Goal: Task Accomplishment & Management: Manage account settings

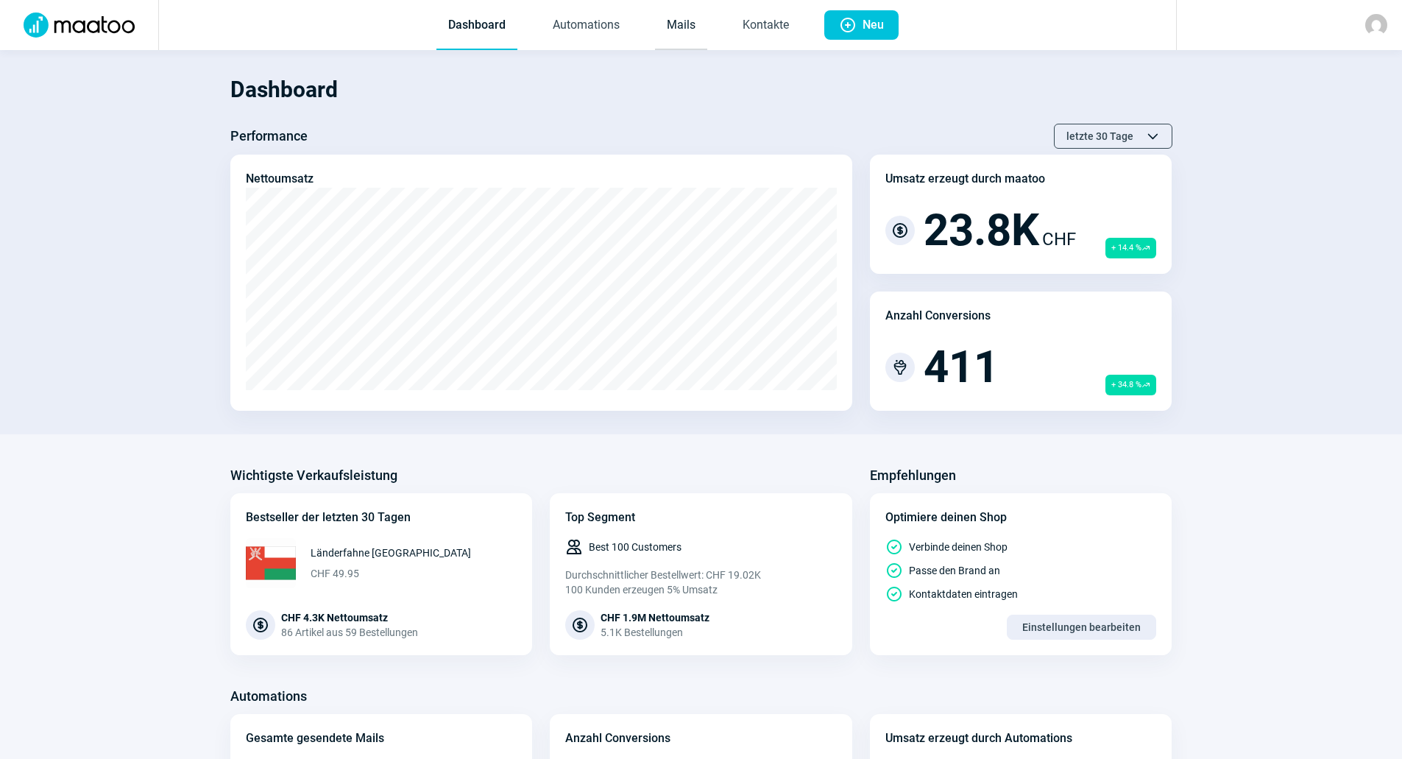
click at [685, 27] on link "Mails" at bounding box center [681, 25] width 52 height 49
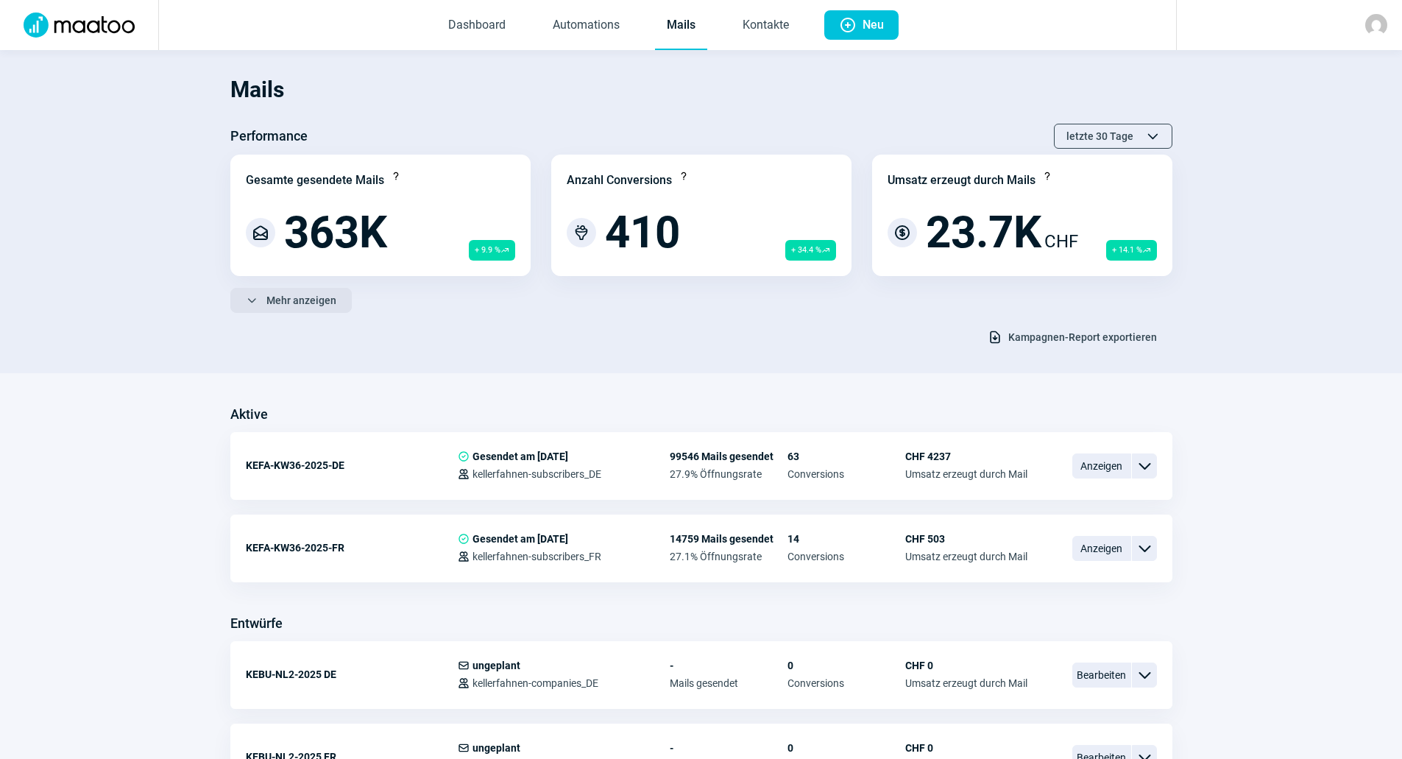
click at [333, 298] on span "Mehr anzeigen" at bounding box center [301, 300] width 70 height 24
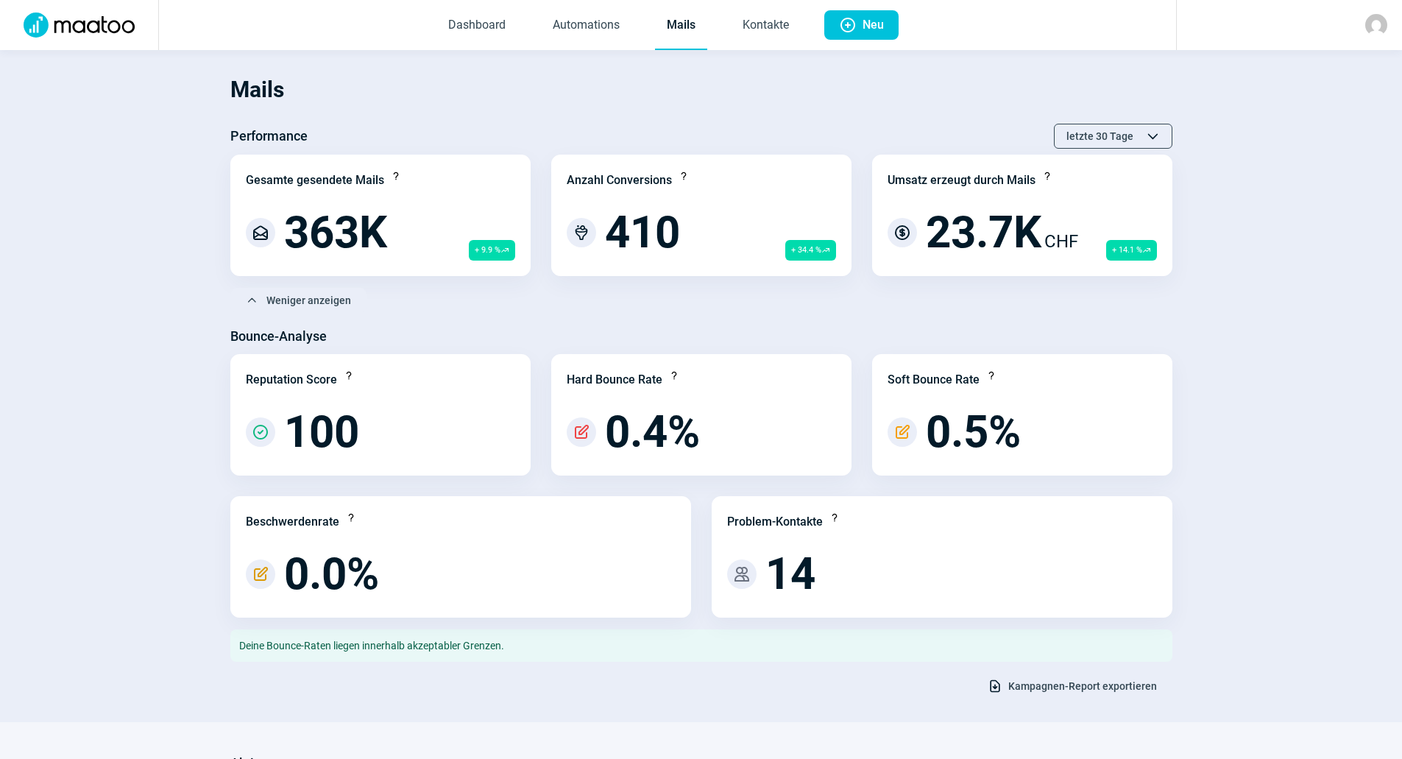
click at [1074, 680] on span "Kampagnen-Report exportieren" at bounding box center [1082, 686] width 149 height 24
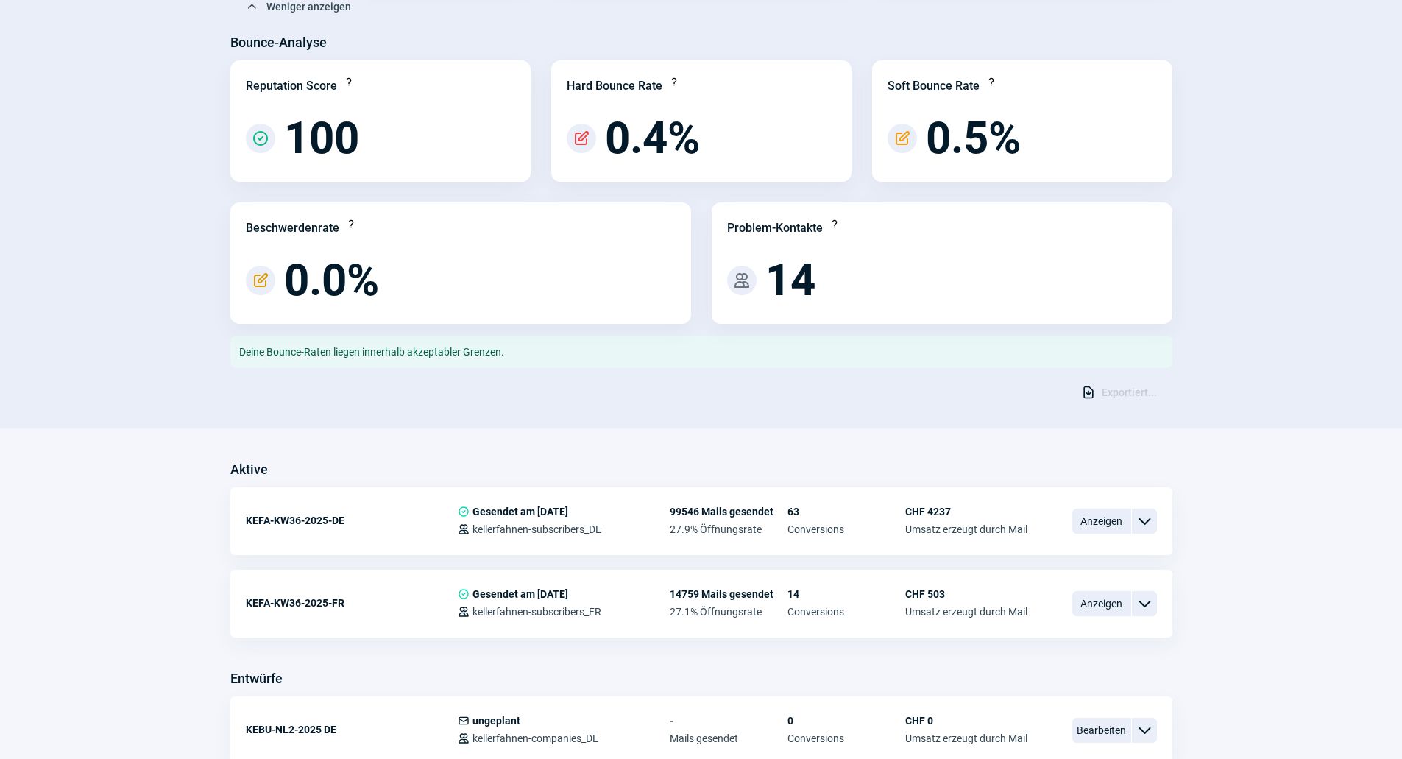
scroll to position [294, 0]
click at [1099, 526] on span "Anzeigen" at bounding box center [1101, 520] width 59 height 25
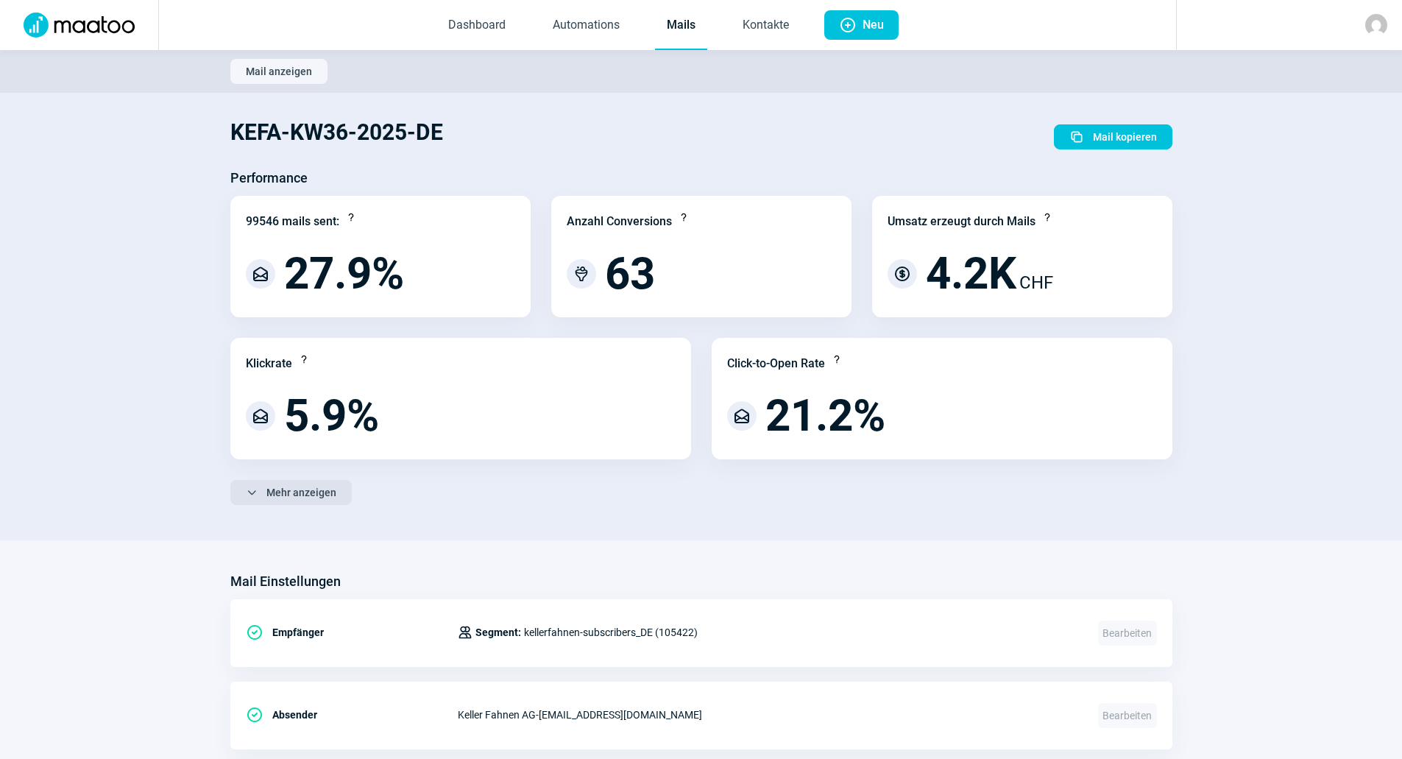
click at [312, 489] on span "Mehr anzeigen" at bounding box center [301, 493] width 70 height 24
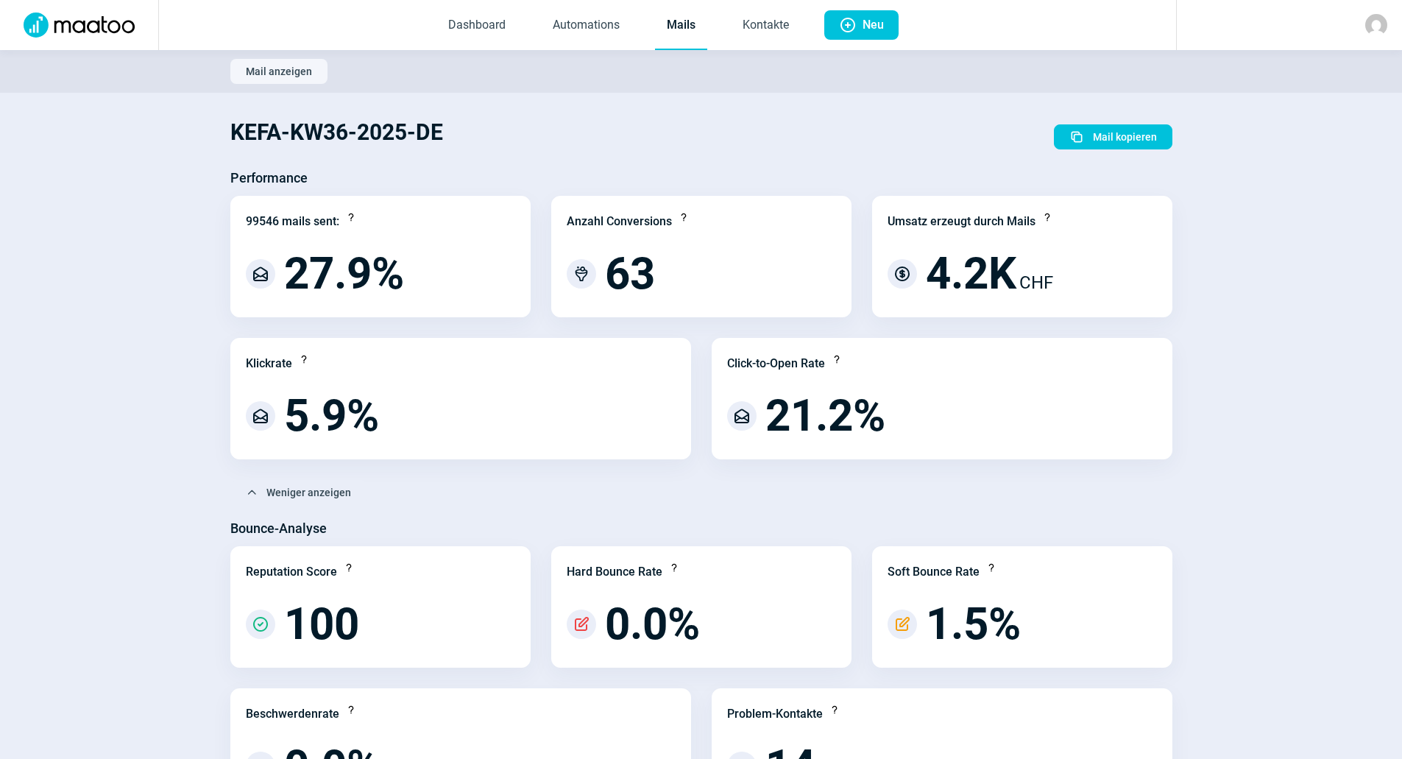
click at [678, 39] on link "Mails" at bounding box center [681, 25] width 52 height 49
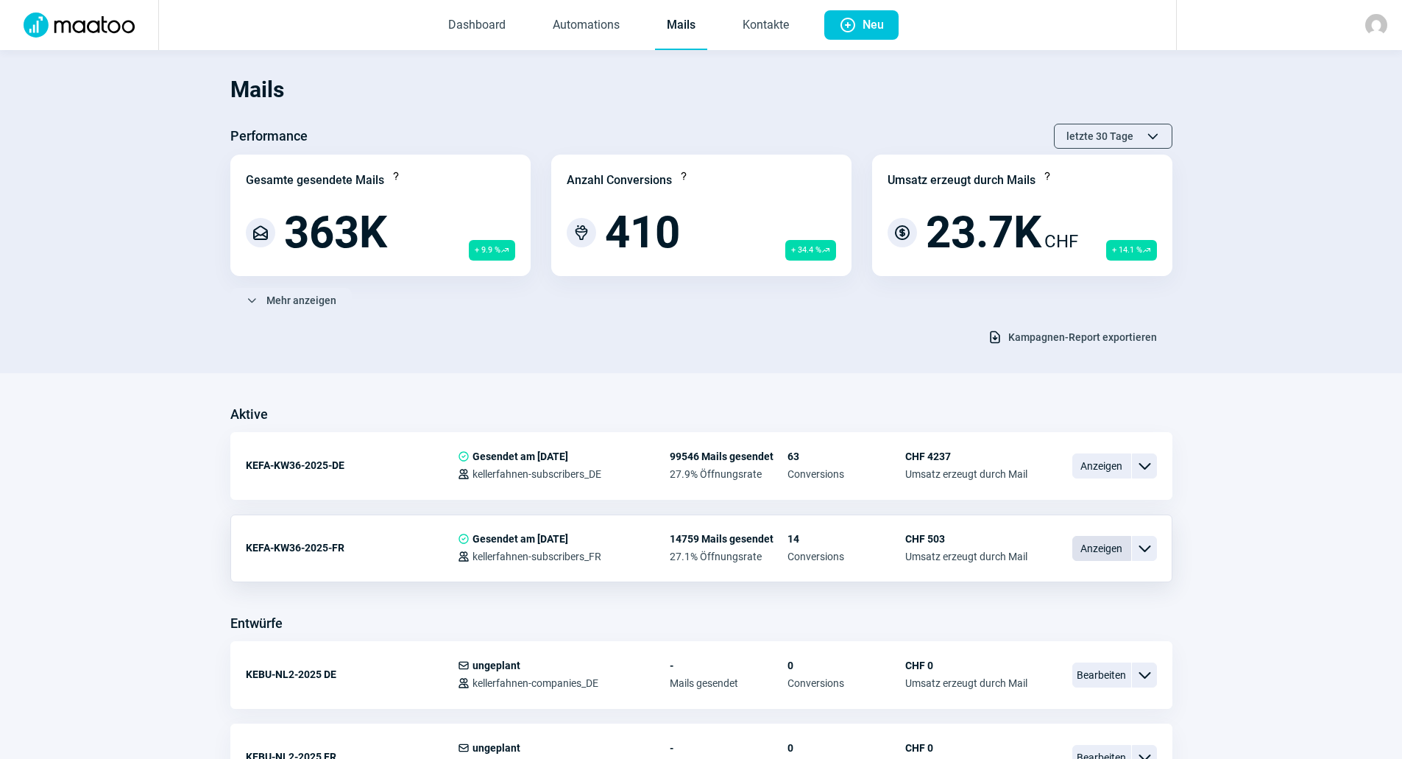
click at [1104, 552] on span "Anzeigen" at bounding box center [1101, 548] width 59 height 25
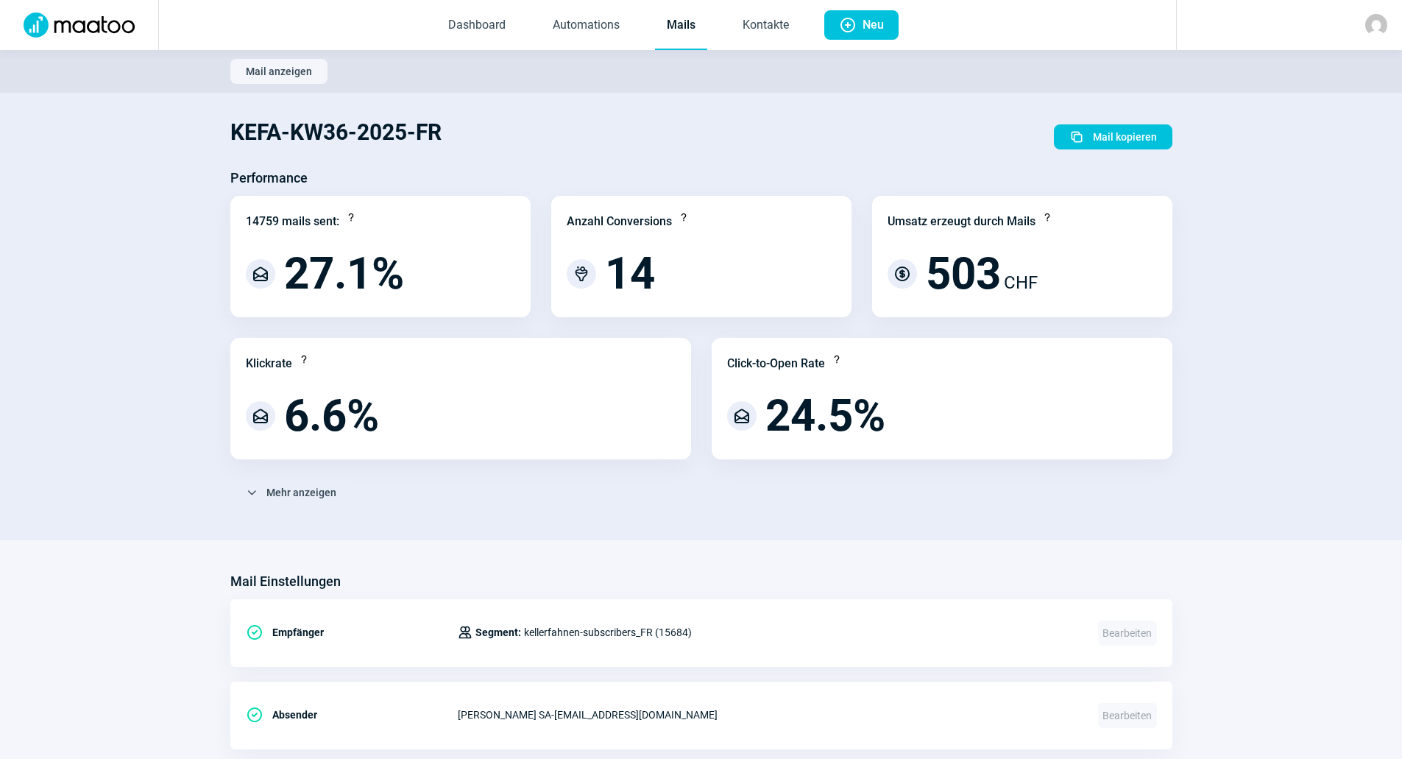
click at [672, 23] on link "Mails" at bounding box center [681, 25] width 52 height 49
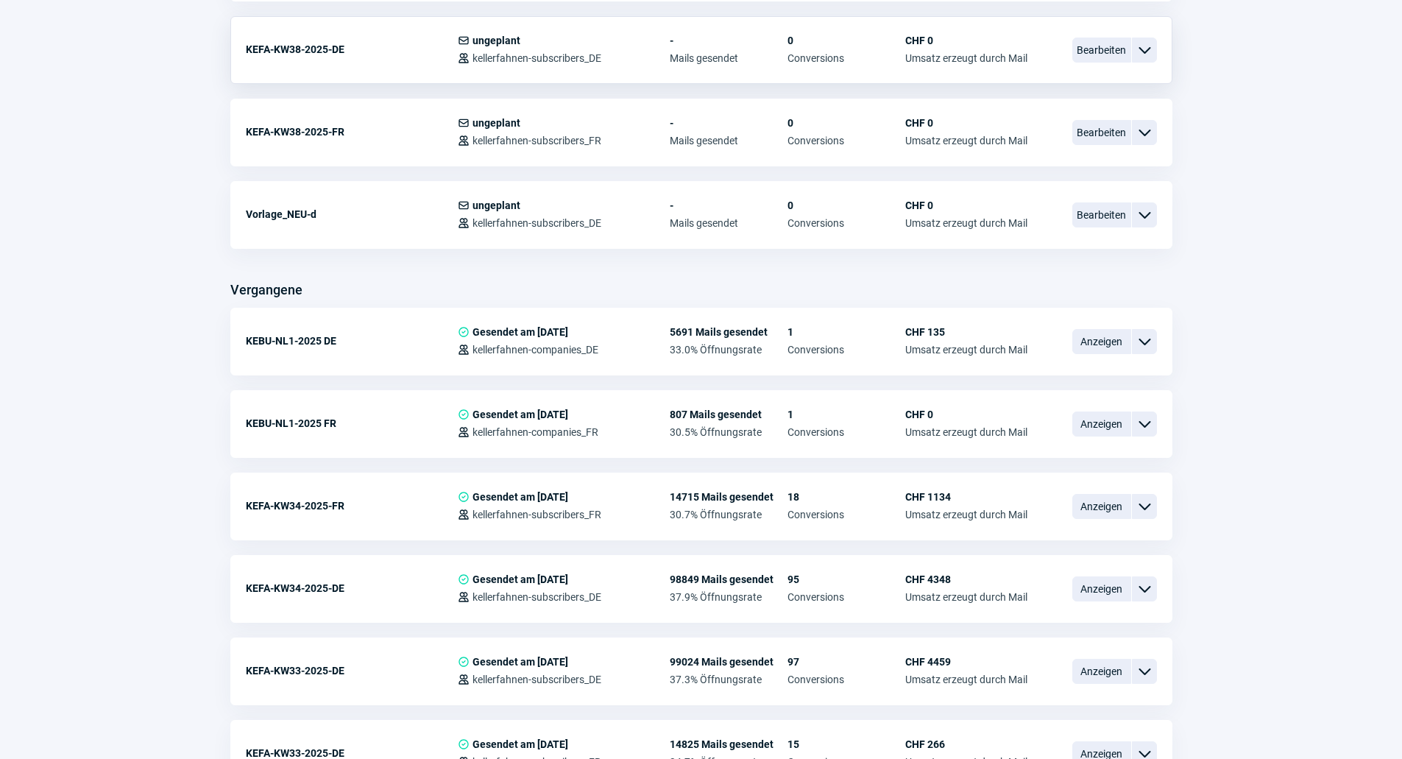
scroll to position [809, 0]
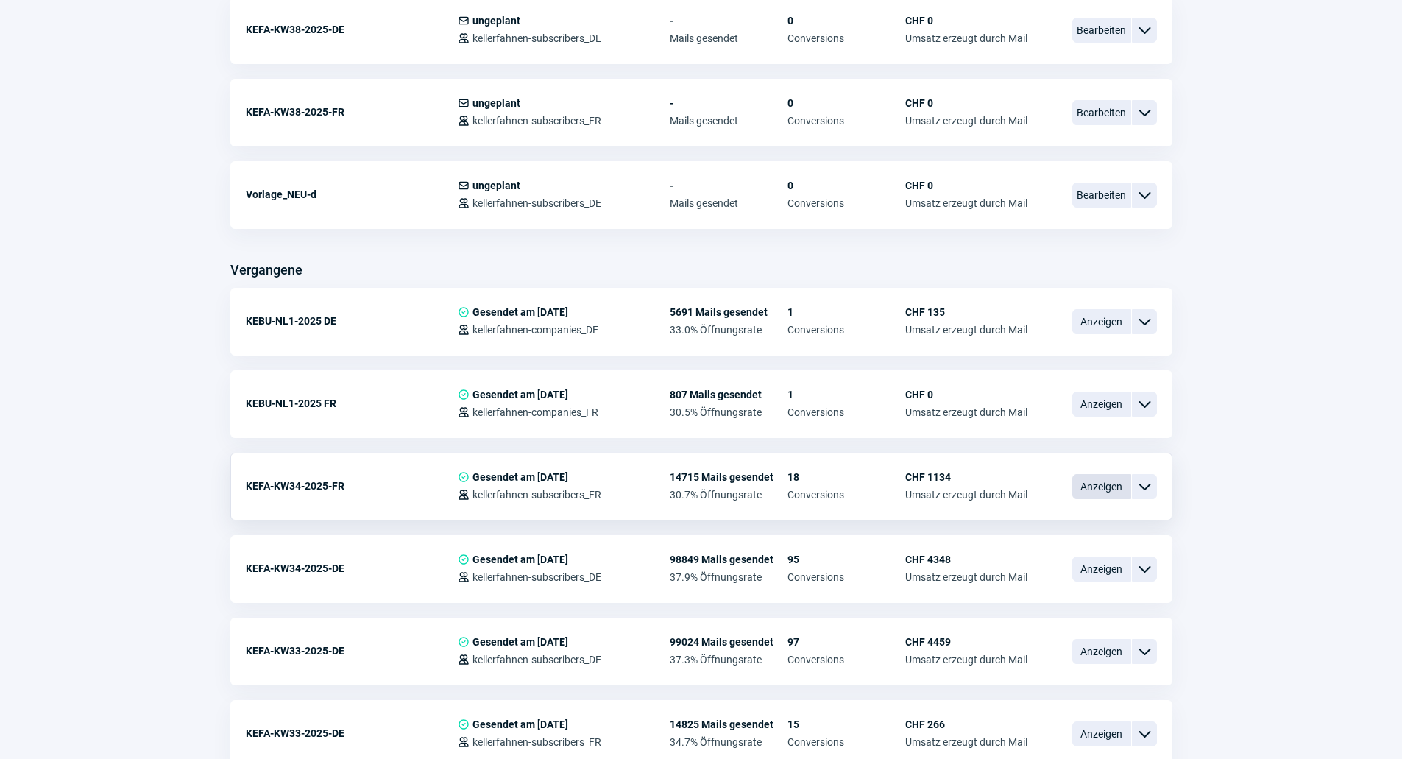
click at [1112, 496] on span "Anzeigen" at bounding box center [1101, 486] width 59 height 25
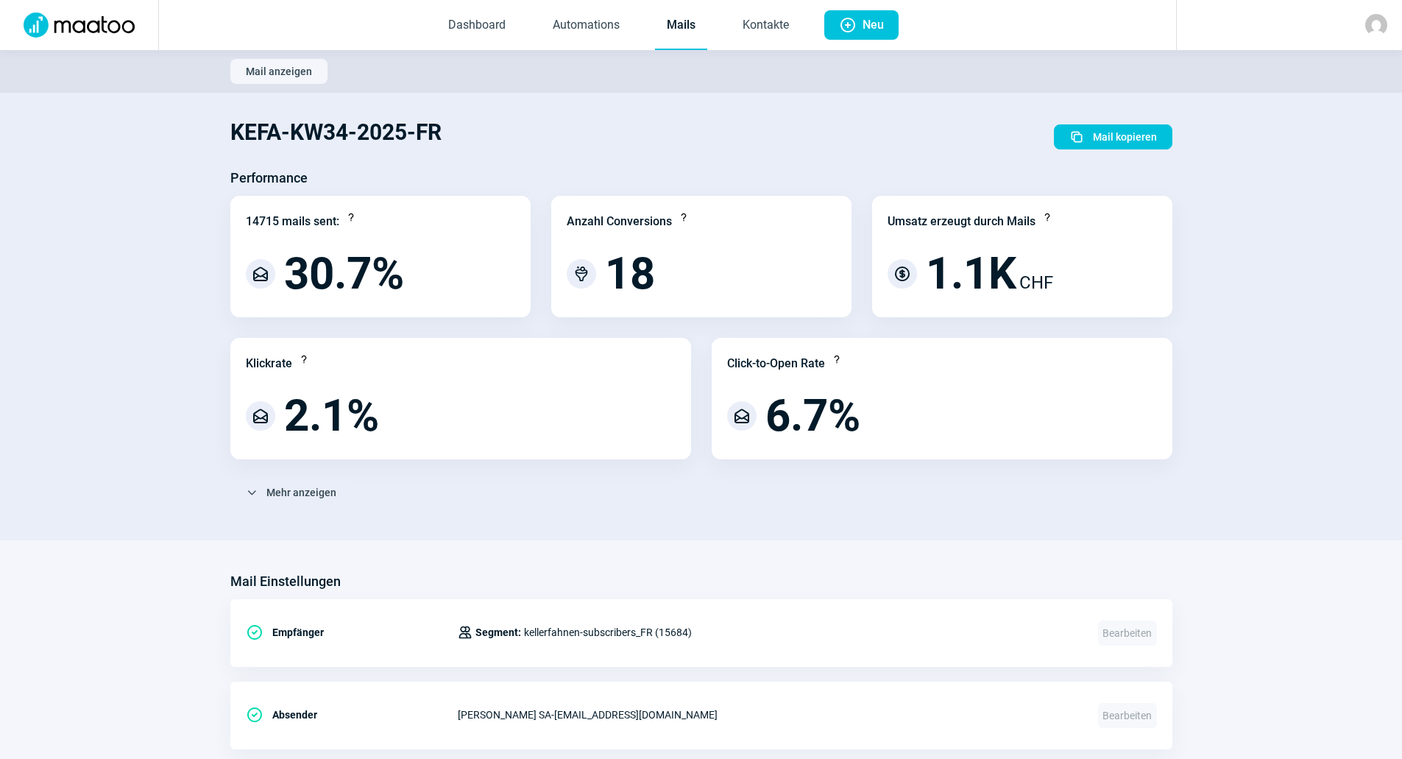
drag, startPoint x: 249, startPoint y: 72, endPoint x: 258, endPoint y: 74, distance: 8.2
click at [249, 72] on span "Mail anzeigen" at bounding box center [279, 72] width 66 height 24
click at [684, 29] on link "Mails" at bounding box center [681, 25] width 52 height 49
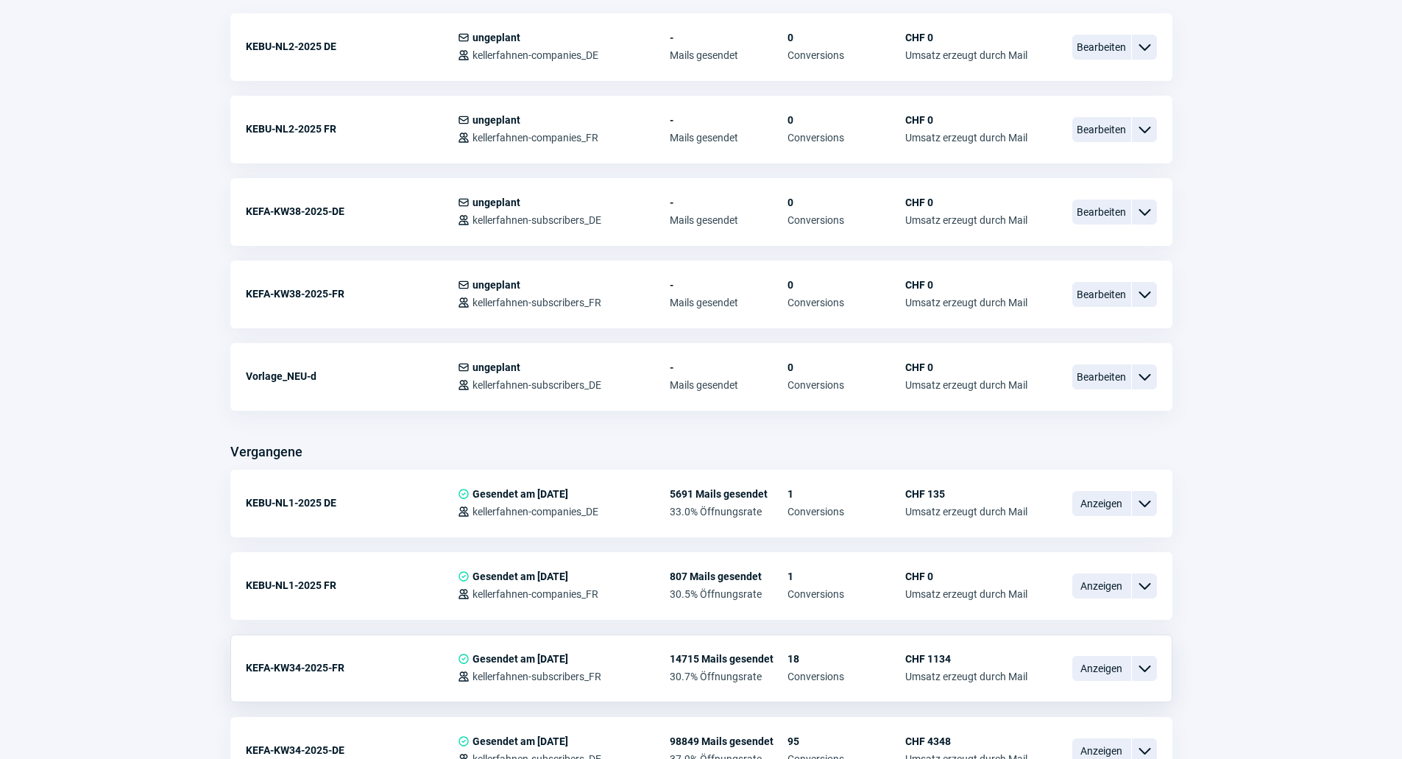
scroll to position [809, 0]
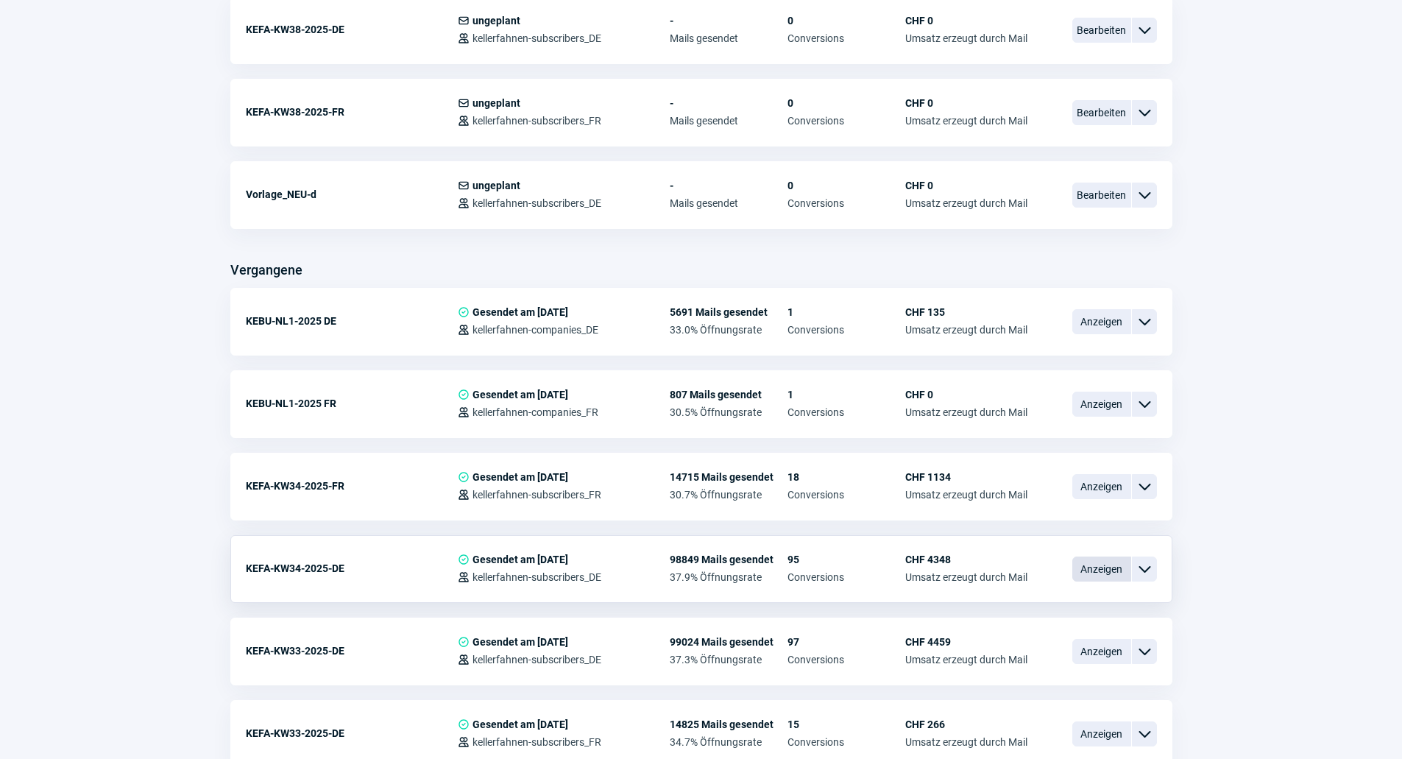
click at [1088, 571] on span "Anzeigen" at bounding box center [1101, 568] width 59 height 25
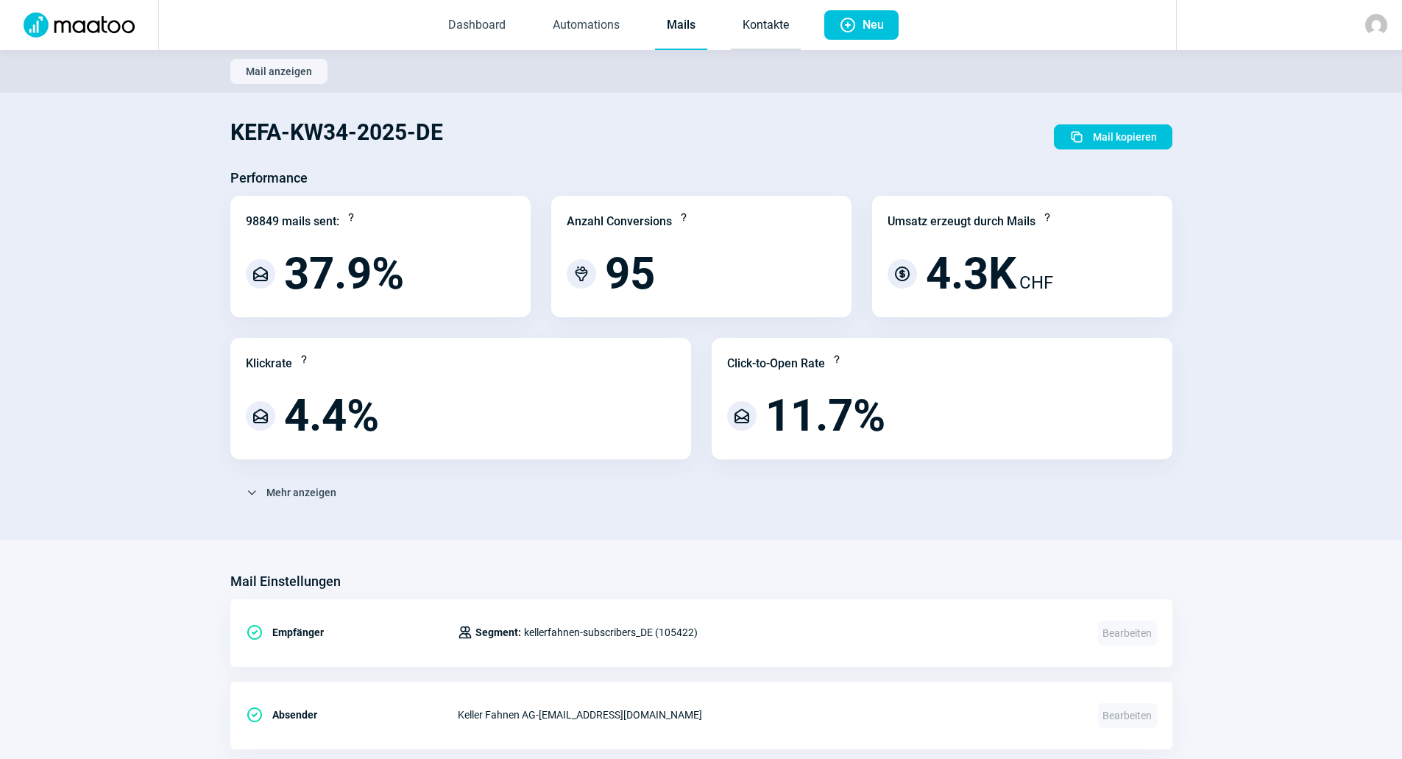
click at [767, 19] on link "Kontakte" at bounding box center [766, 25] width 70 height 49
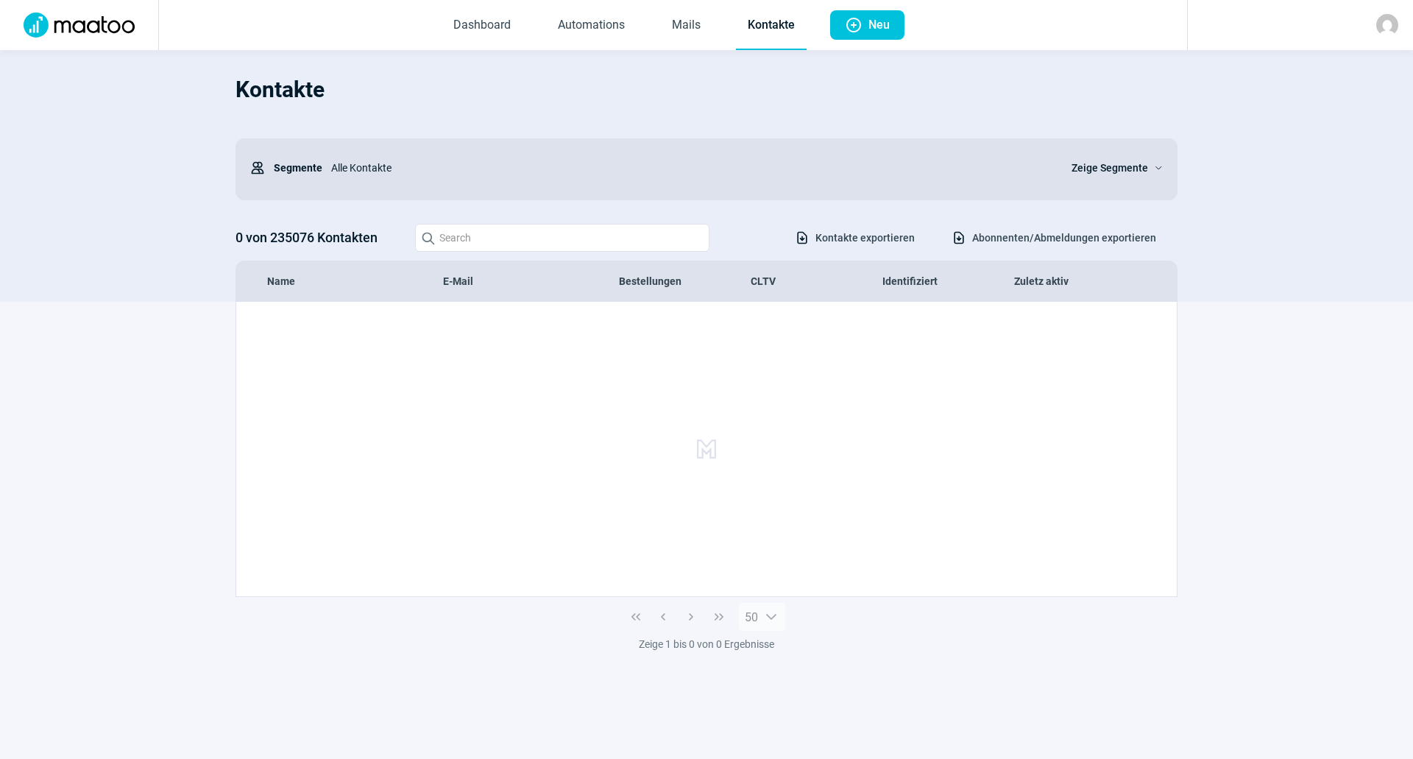
click at [1064, 241] on span "Abonnenten/Abmeldungen exportieren" at bounding box center [1064, 238] width 184 height 24
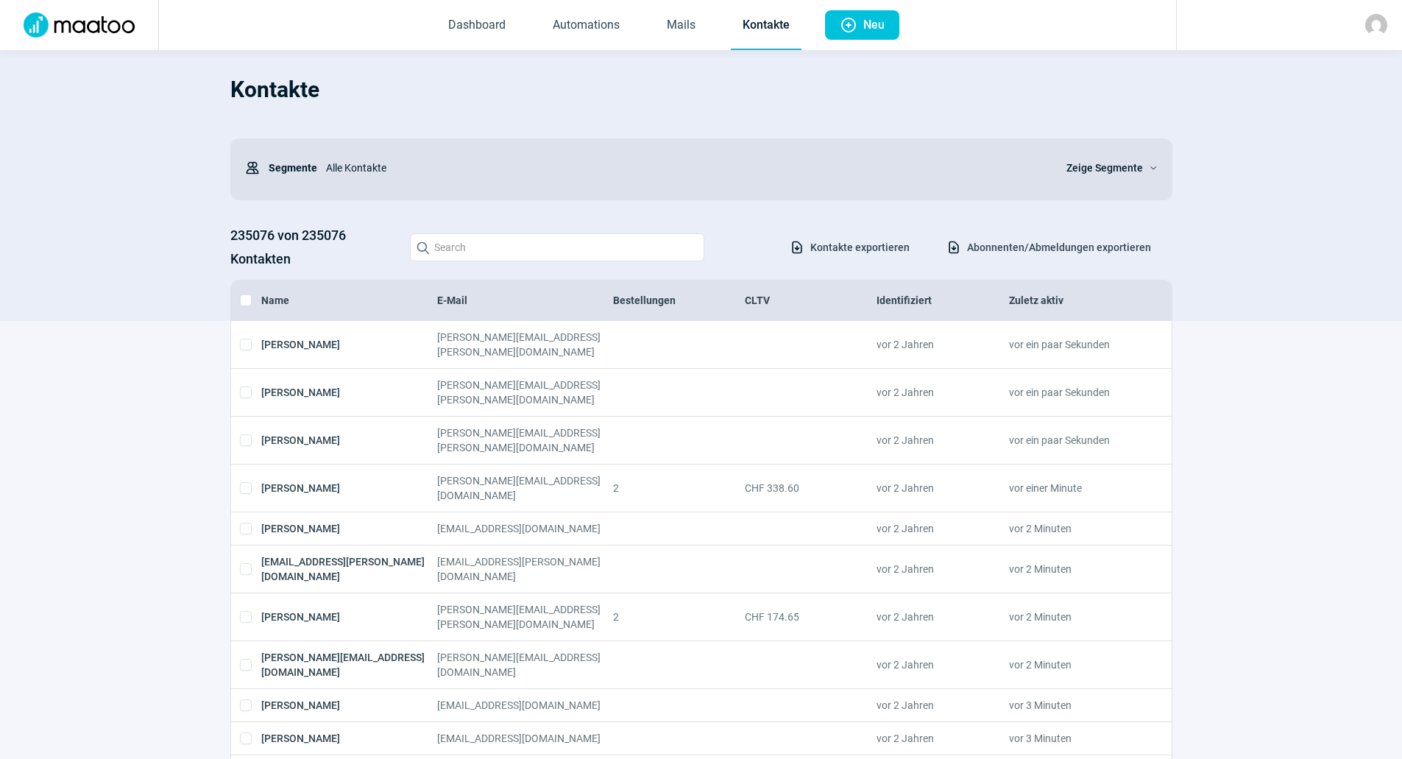
click at [1133, 159] on span "Zeige Segmente" at bounding box center [1104, 168] width 77 height 18
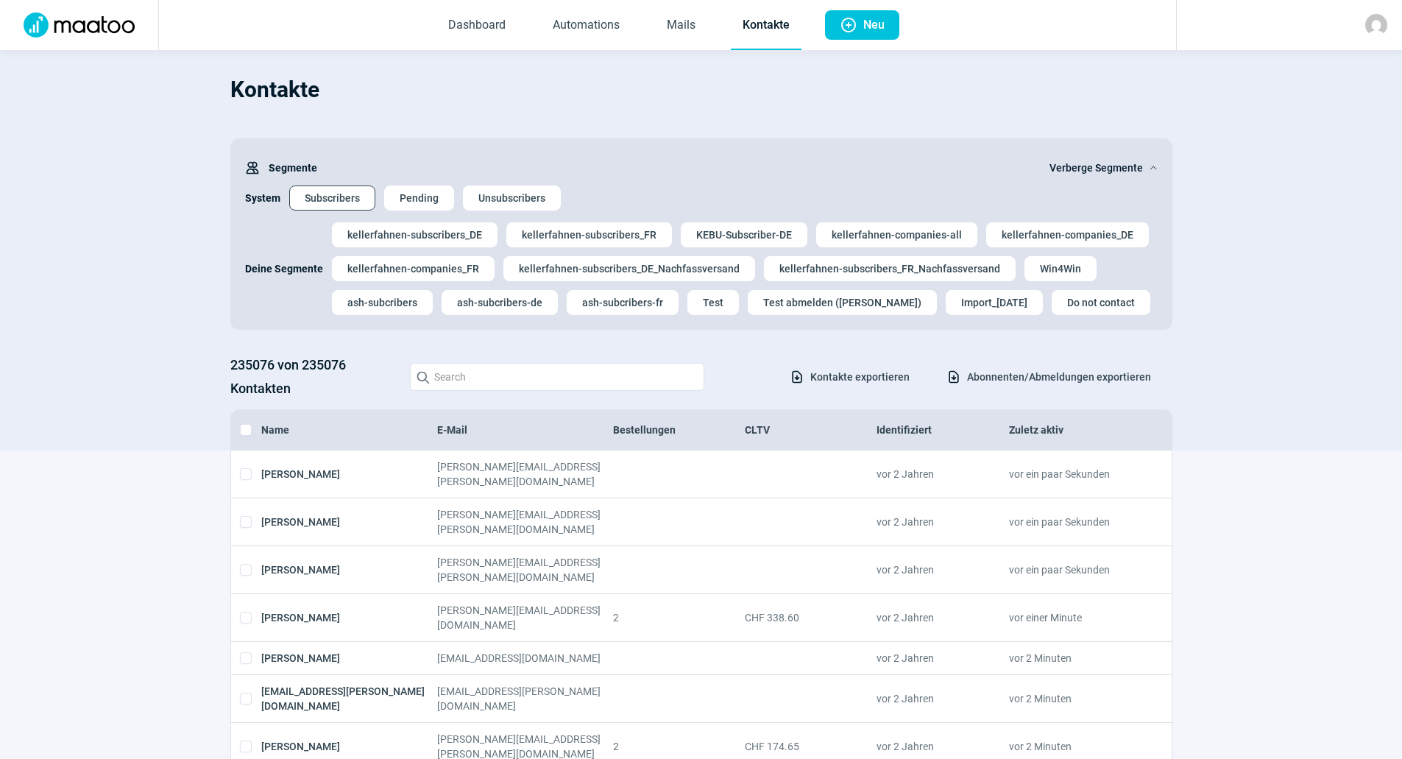
click at [340, 197] on span "Subscribers" at bounding box center [332, 198] width 55 height 24
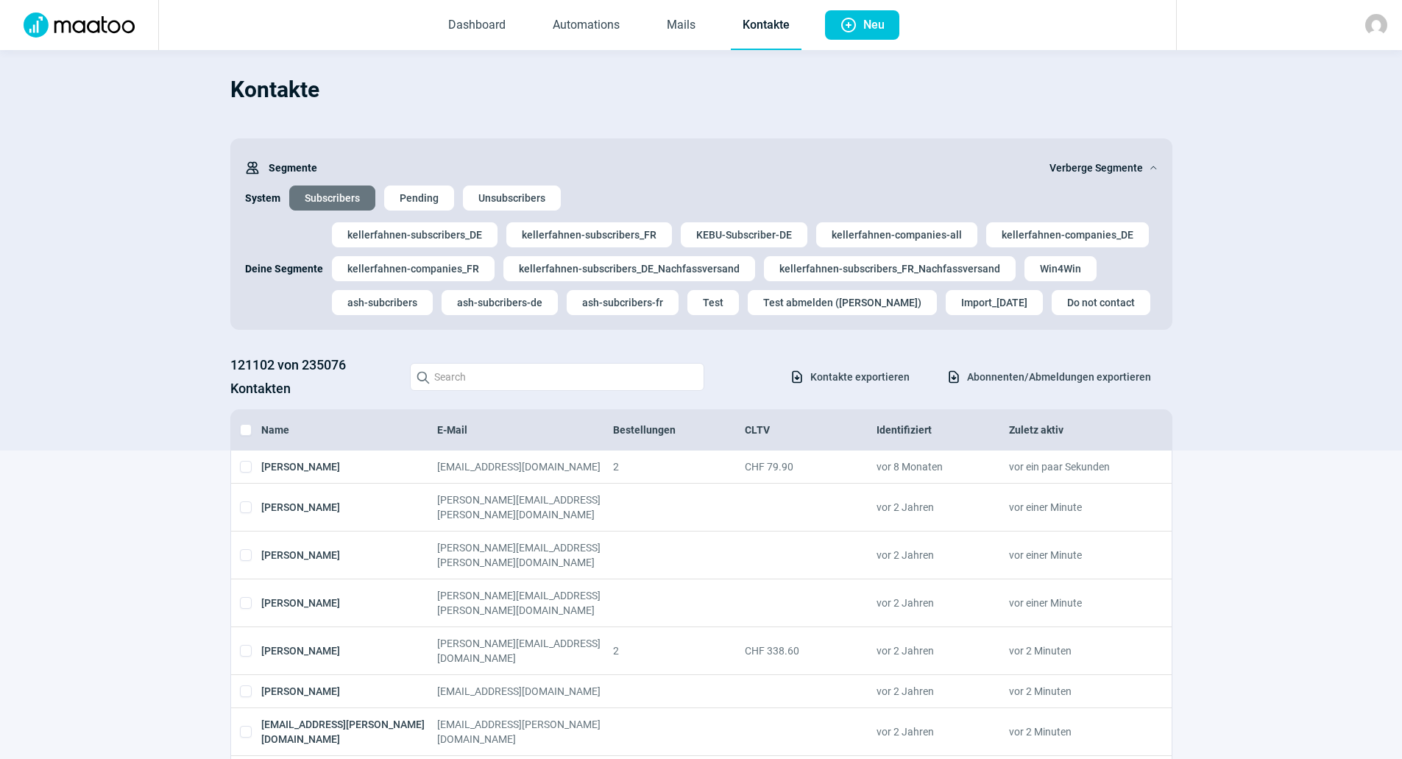
click at [1368, 31] on img at bounding box center [1376, 25] width 22 height 22
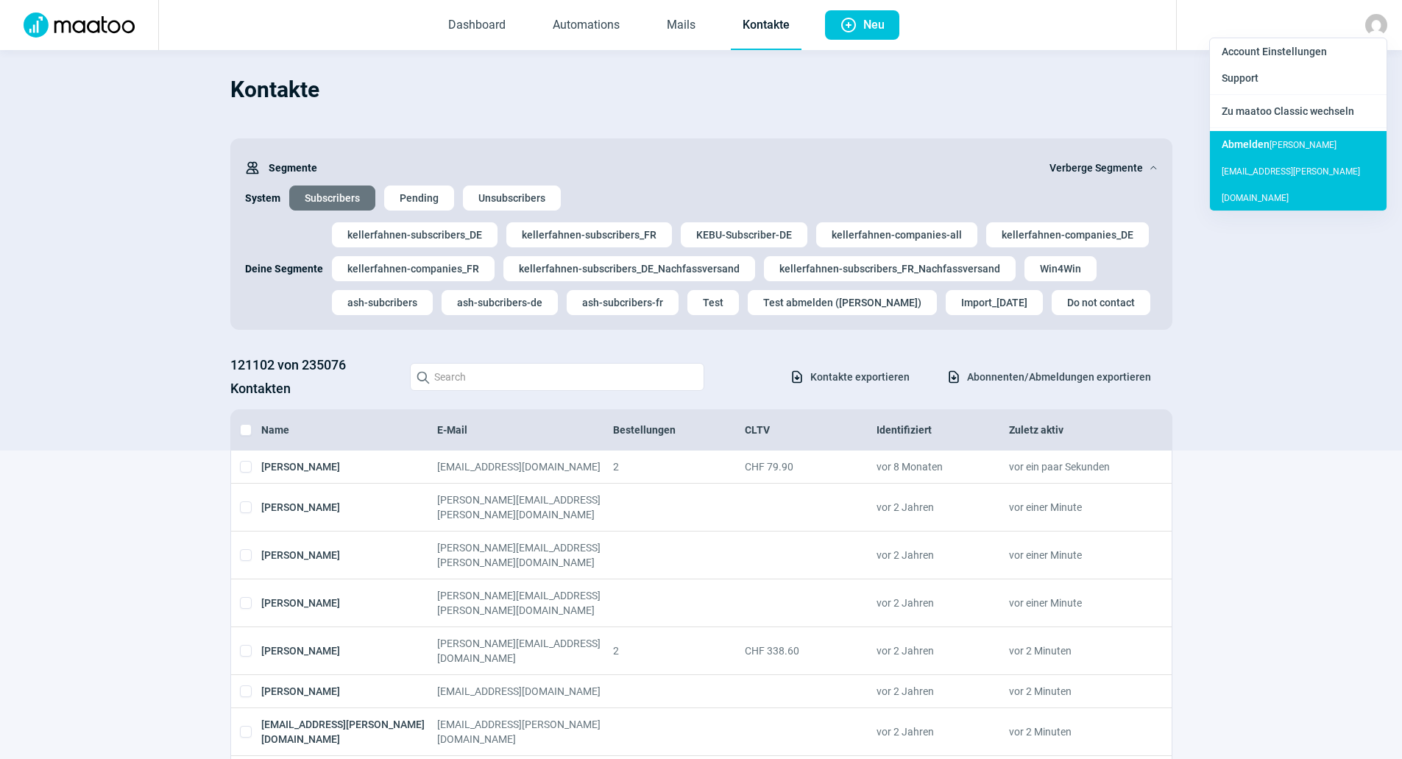
click at [1227, 155] on div "[PERSON_NAME] [PERSON_NAME][EMAIL_ADDRESS][PERSON_NAME][DOMAIN_NAME]" at bounding box center [1298, 170] width 177 height 79
